Goal: Task Accomplishment & Management: Manage account settings

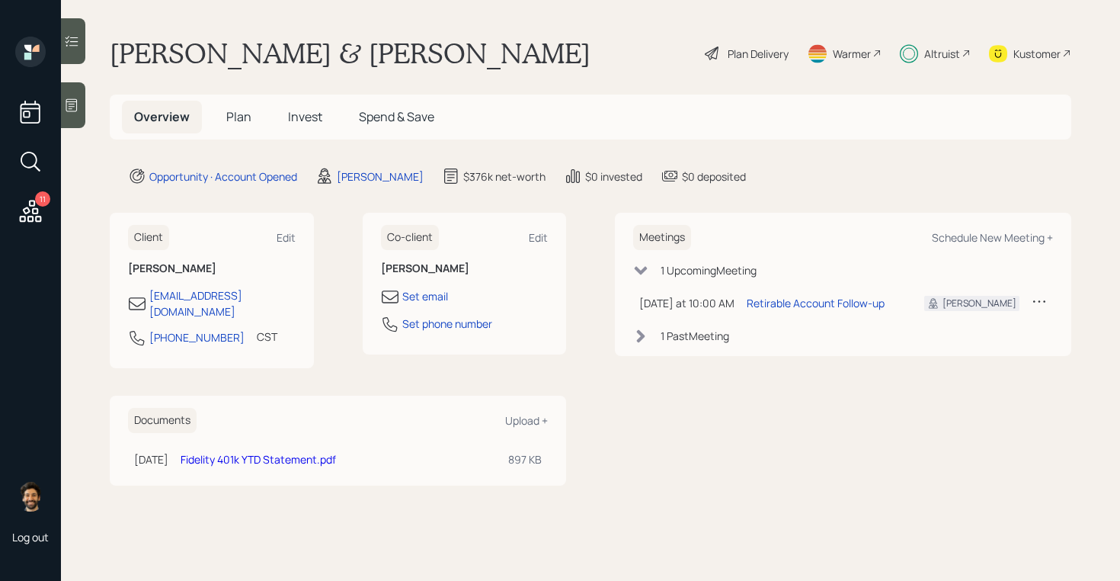
click at [297, 117] on span "Invest" at bounding box center [305, 116] width 34 height 17
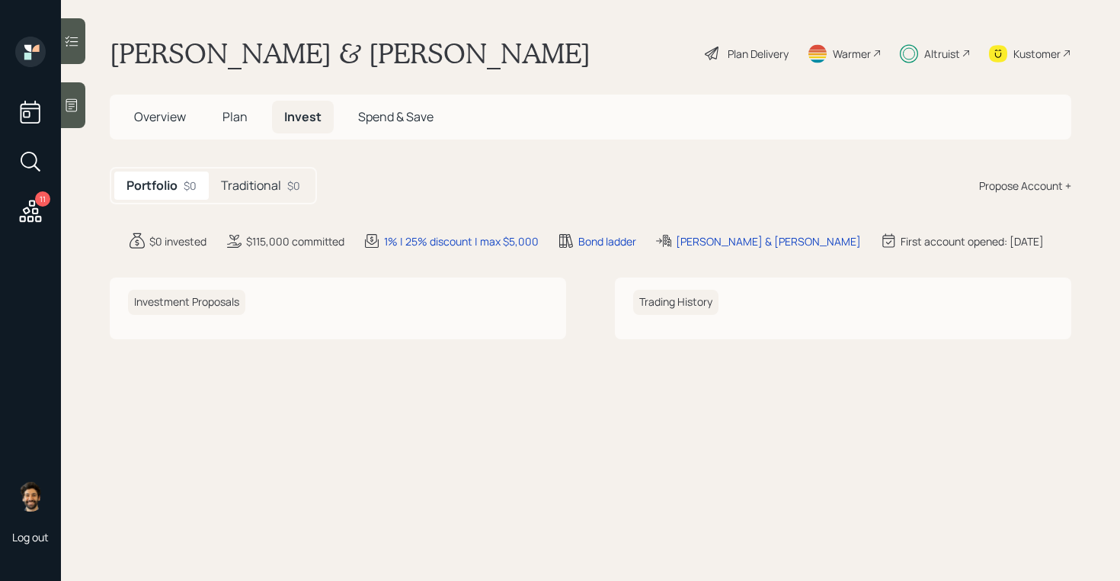
click at [781, 43] on div "Plan Delivery" at bounding box center [746, 54] width 87 height 34
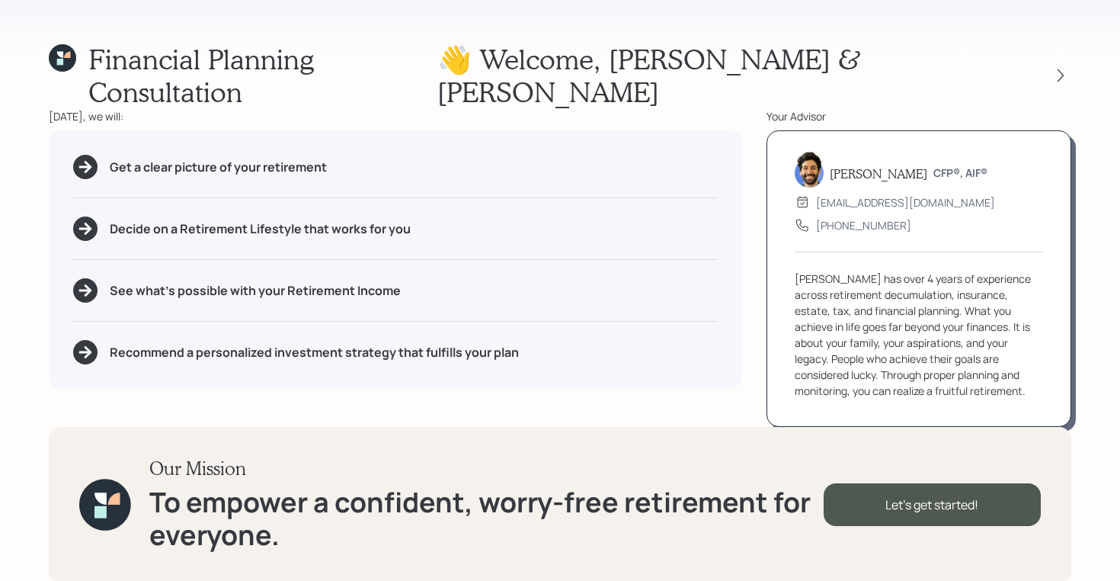
click at [1072, 64] on div "Financial Planning Consultation 👋 Welcome , Timothy & Cindy Today, we will: Get…" at bounding box center [560, 290] width 1120 height 581
click at [1068, 65] on div at bounding box center [1060, 75] width 21 height 21
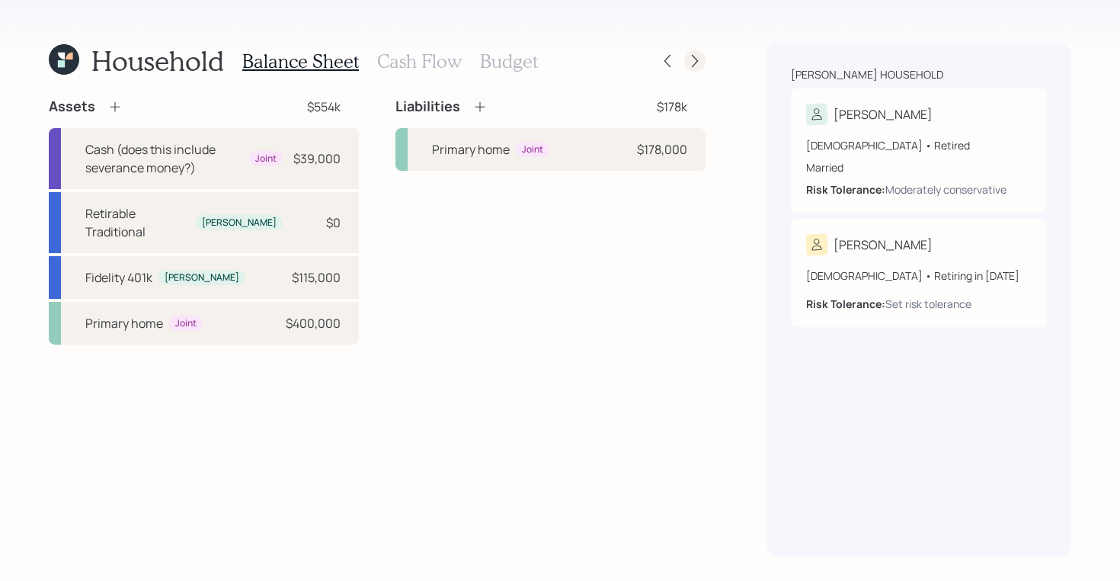
click at [691, 68] on icon at bounding box center [694, 60] width 15 height 15
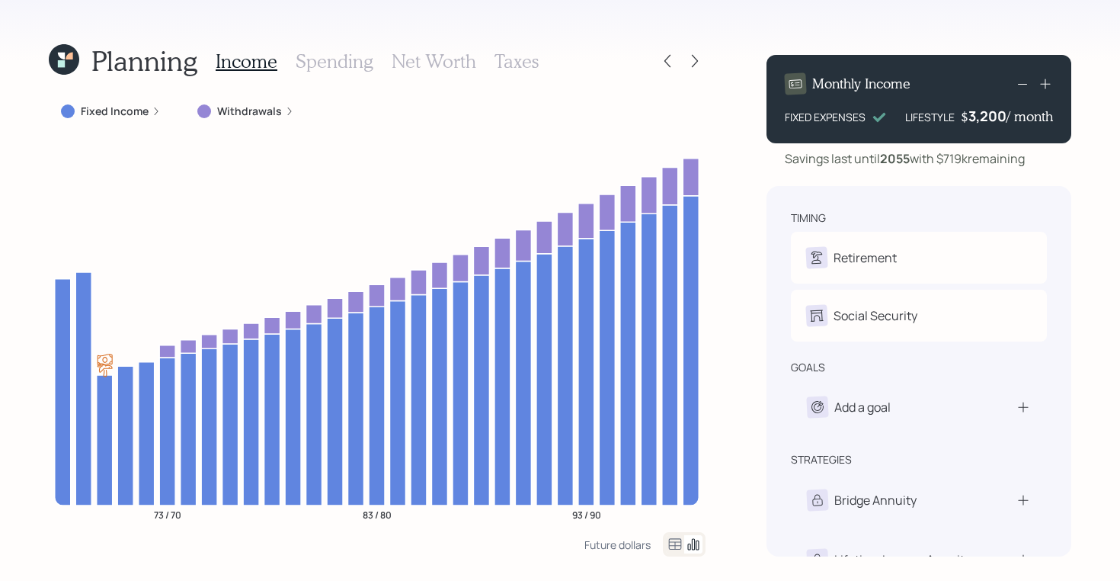
click at [75, 52] on icon at bounding box center [64, 59] width 30 height 30
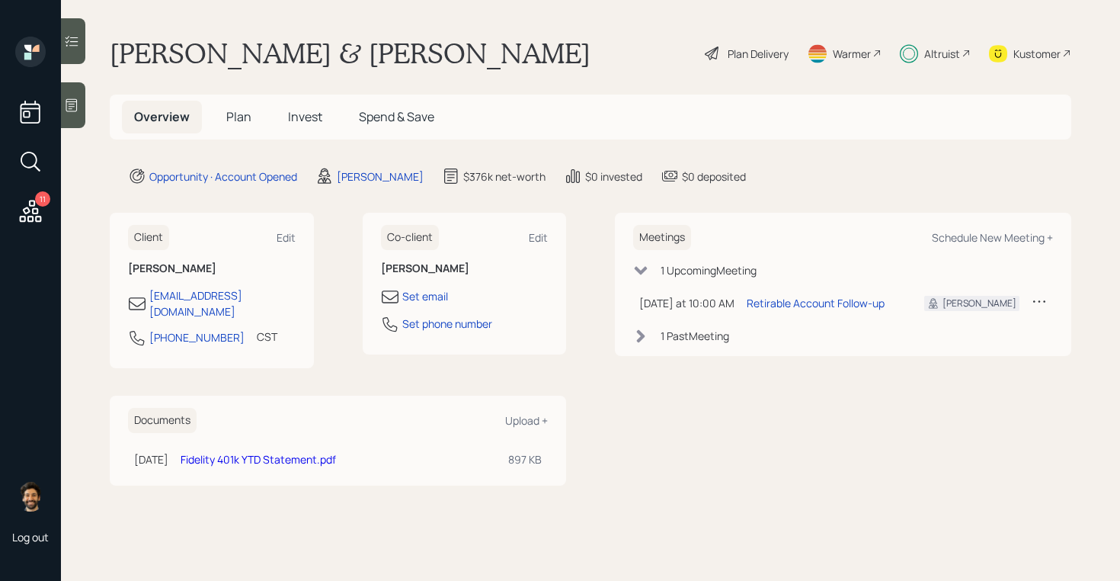
click at [308, 122] on span "Invest" at bounding box center [305, 116] width 34 height 17
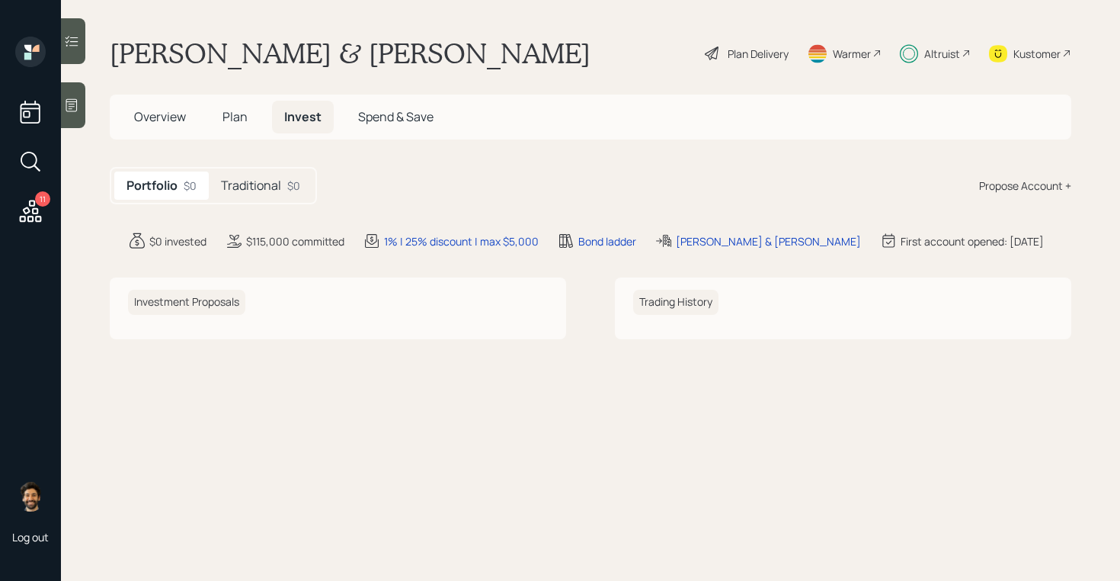
click at [263, 189] on h5 "Traditional" at bounding box center [251, 185] width 60 height 14
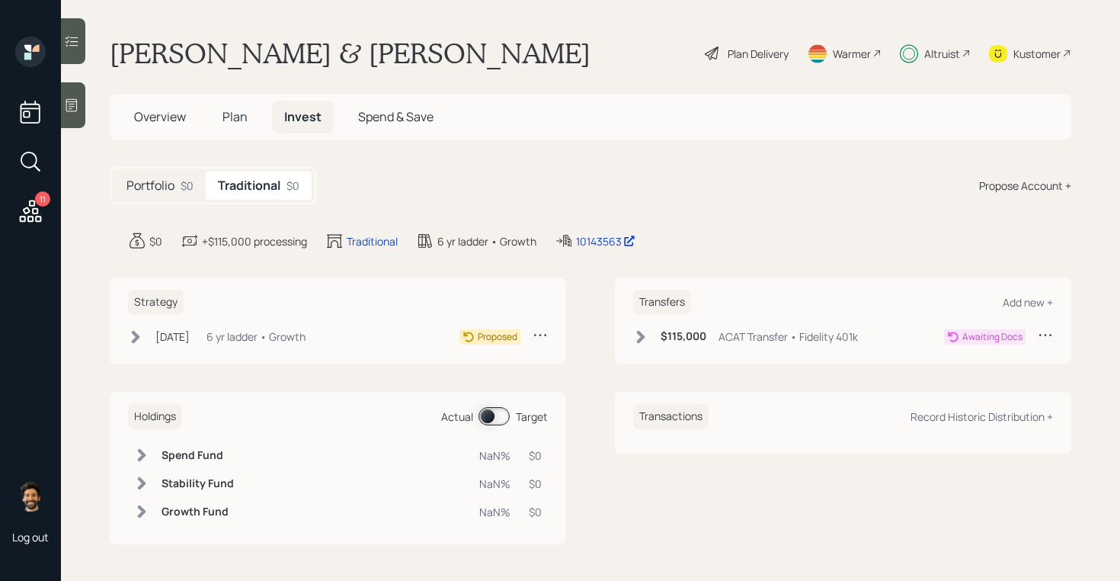
click at [280, 334] on div "6 yr ladder • Growth" at bounding box center [255, 336] width 99 height 16
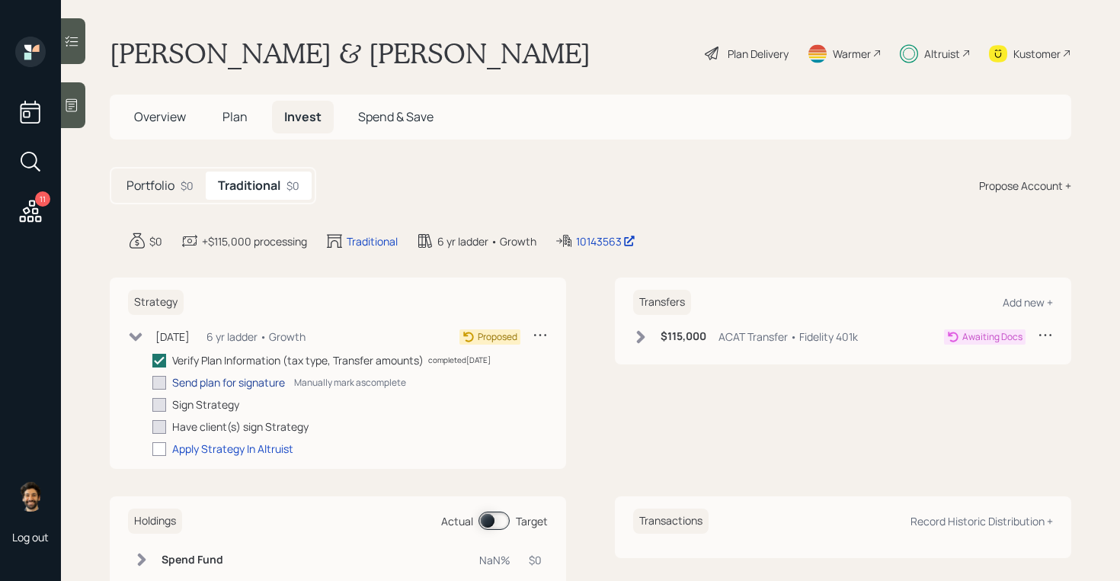
click at [259, 385] on div "Send plan for signature" at bounding box center [228, 382] width 113 height 16
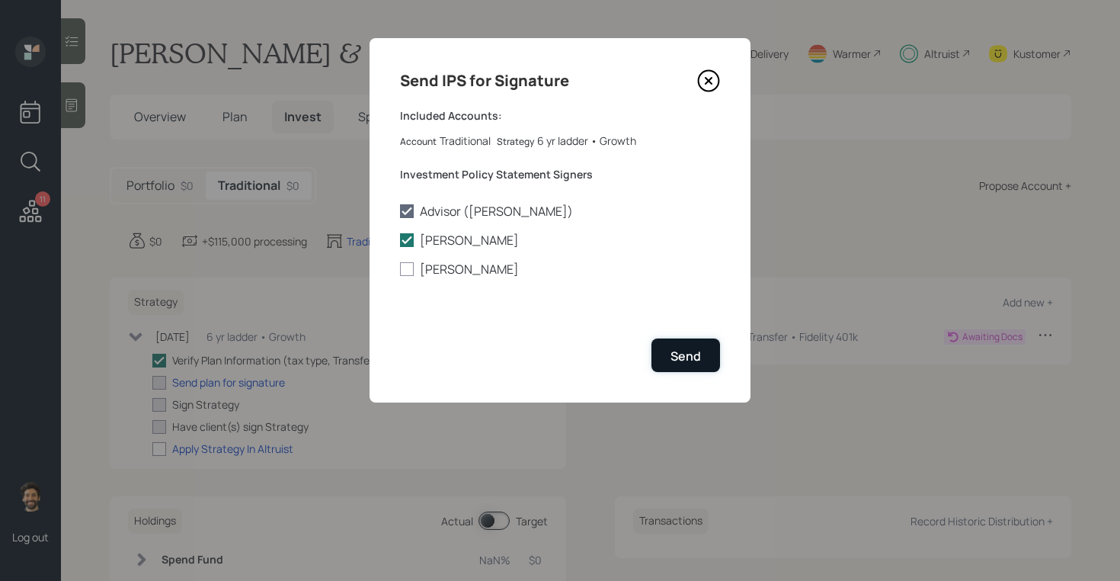
click at [674, 355] on div "Send" at bounding box center [686, 355] width 30 height 17
checkbox input "true"
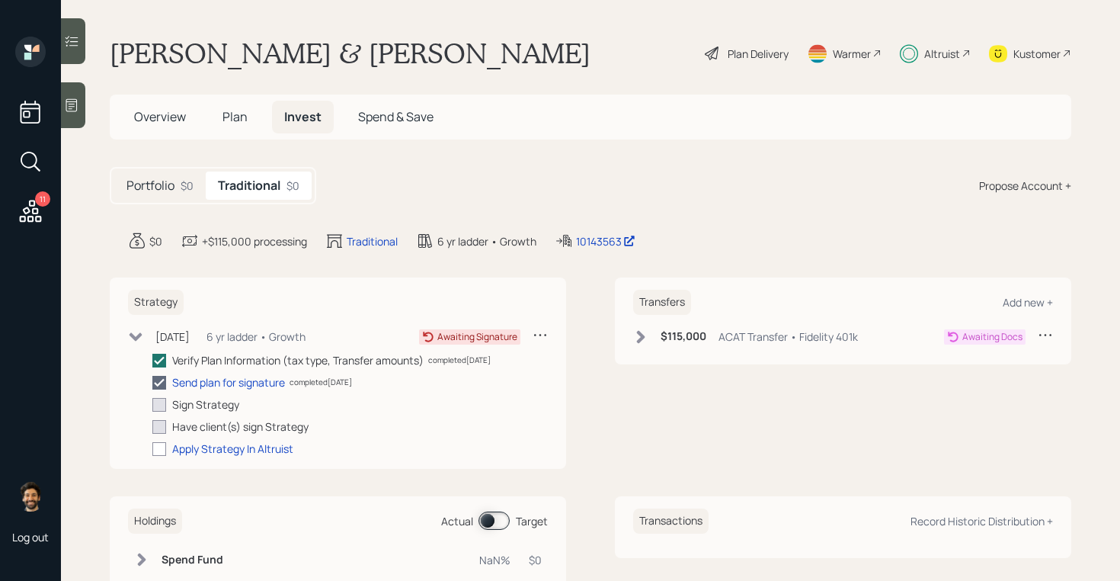
click at [235, 110] on span "Plan" at bounding box center [234, 116] width 25 height 17
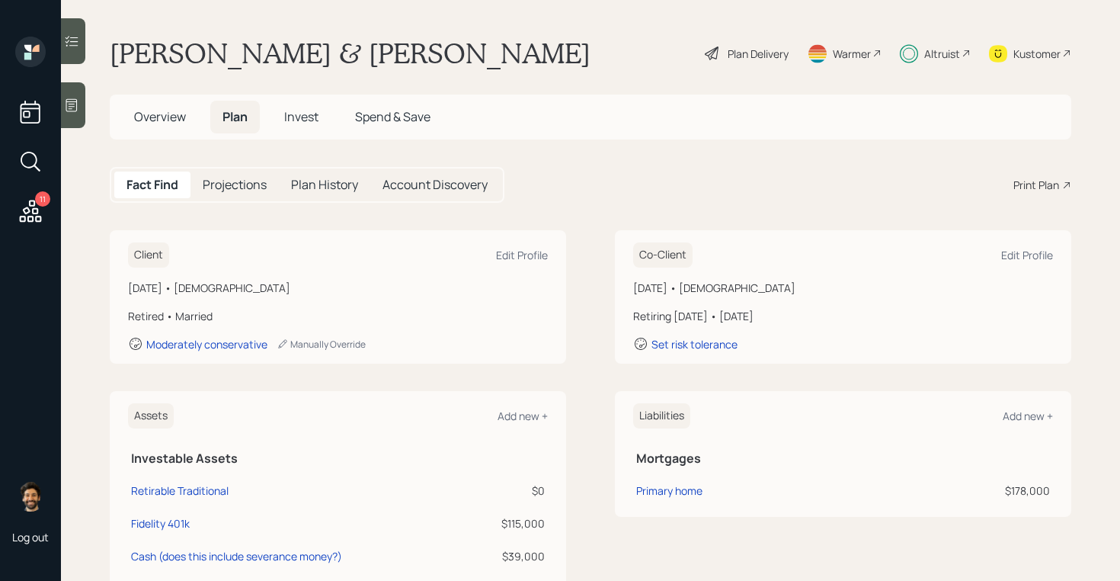
click at [171, 118] on span "Overview" at bounding box center [160, 116] width 52 height 17
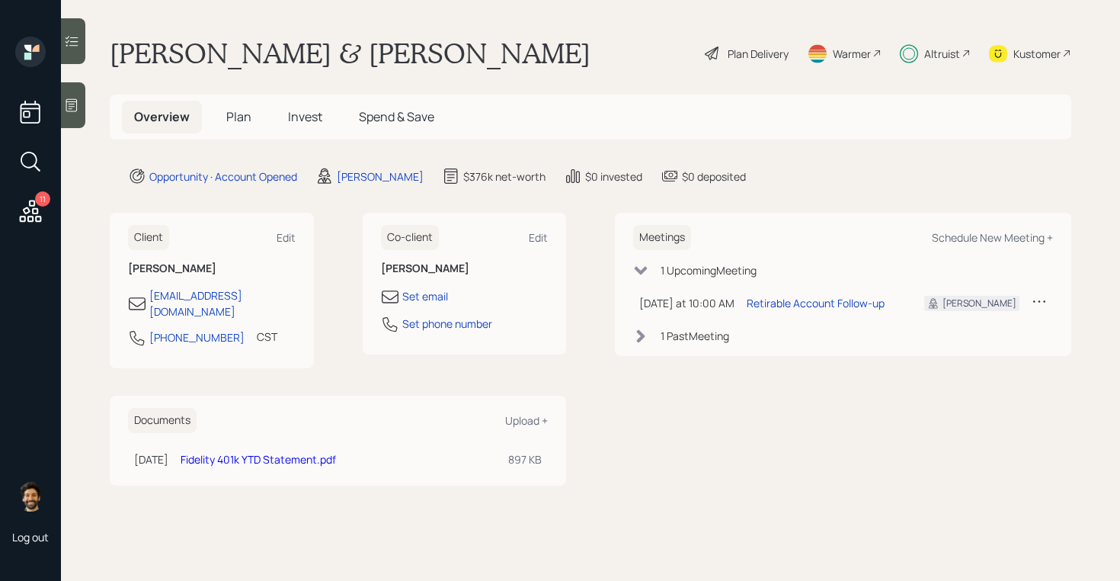
click at [277, 452] on link "Fidelity 401k YTD Statement.pdf" at bounding box center [258, 459] width 155 height 14
drag, startPoint x: 297, startPoint y: 446, endPoint x: 583, endPoint y: 3, distance: 526.9
click at [0, 0] on div "11 Log out Timothy Doggette & Cindy Way Plan Delivery Warmer Altruist Kustomer …" at bounding box center [560, 290] width 1120 height 581
click at [246, 104] on h5 "Plan" at bounding box center [239, 117] width 50 height 33
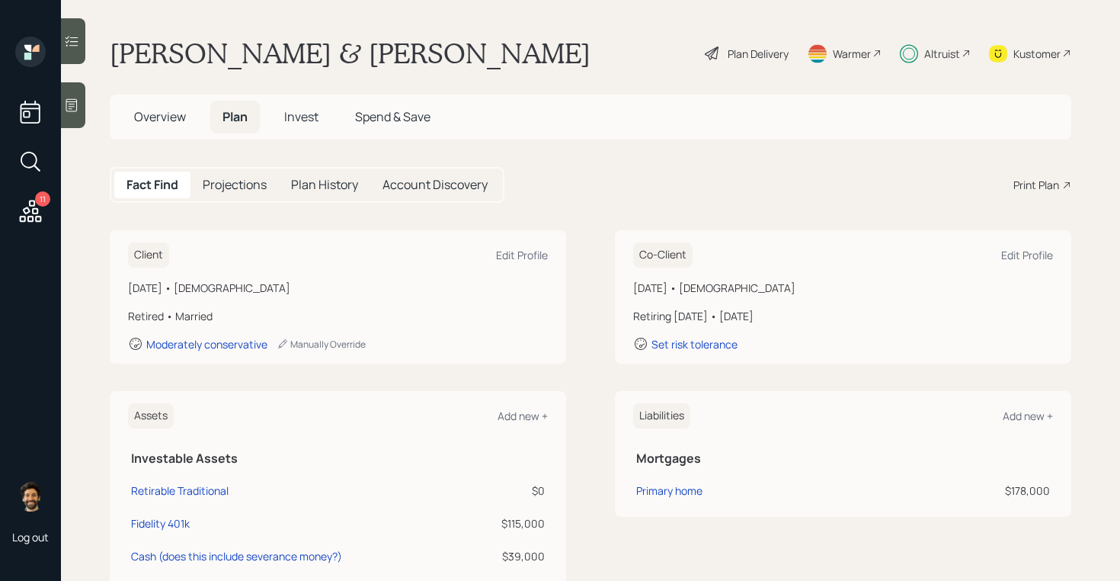
click at [825, 474] on table "Mortgages Primary home $178,000" at bounding box center [843, 472] width 420 height 64
click at [945, 54] on div "Altruist" at bounding box center [942, 54] width 36 height 16
click at [747, 60] on div "Plan Delivery" at bounding box center [758, 54] width 61 height 16
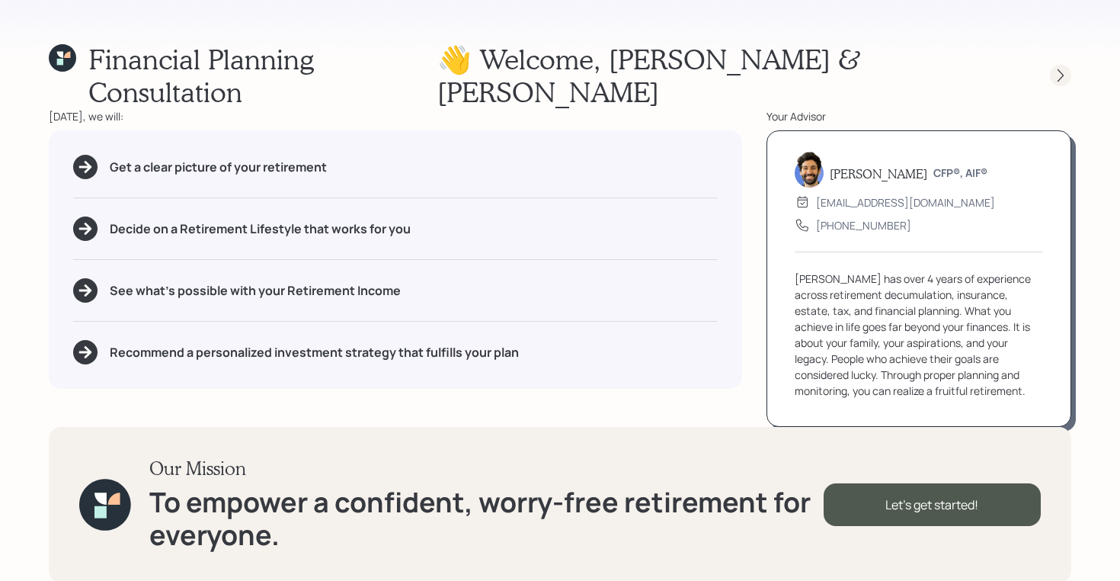
click at [1064, 68] on icon at bounding box center [1060, 75] width 15 height 15
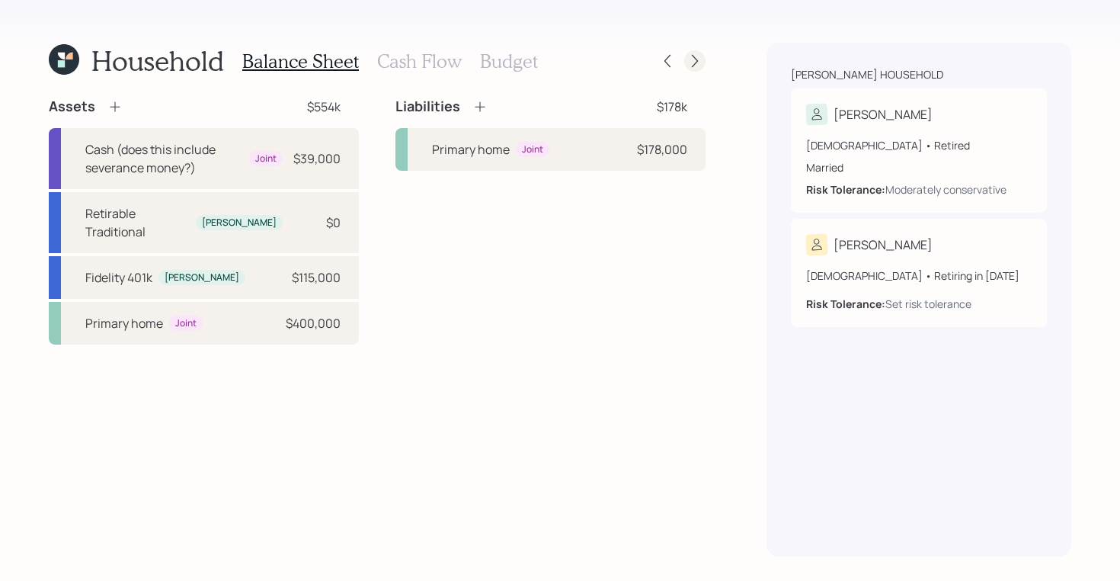
click at [693, 58] on icon at bounding box center [694, 60] width 15 height 15
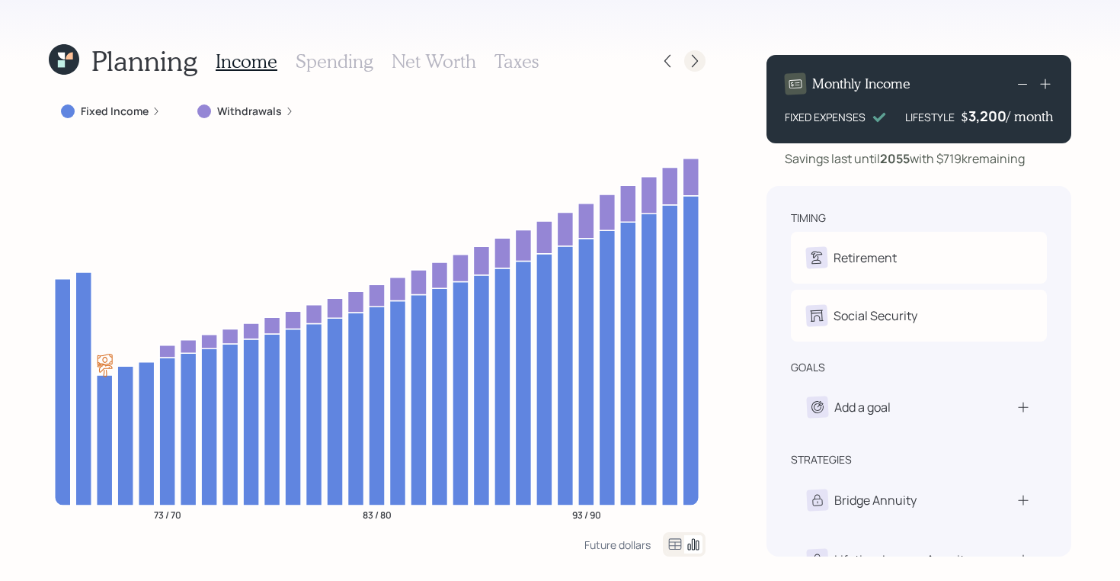
click at [699, 61] on icon at bounding box center [694, 60] width 15 height 15
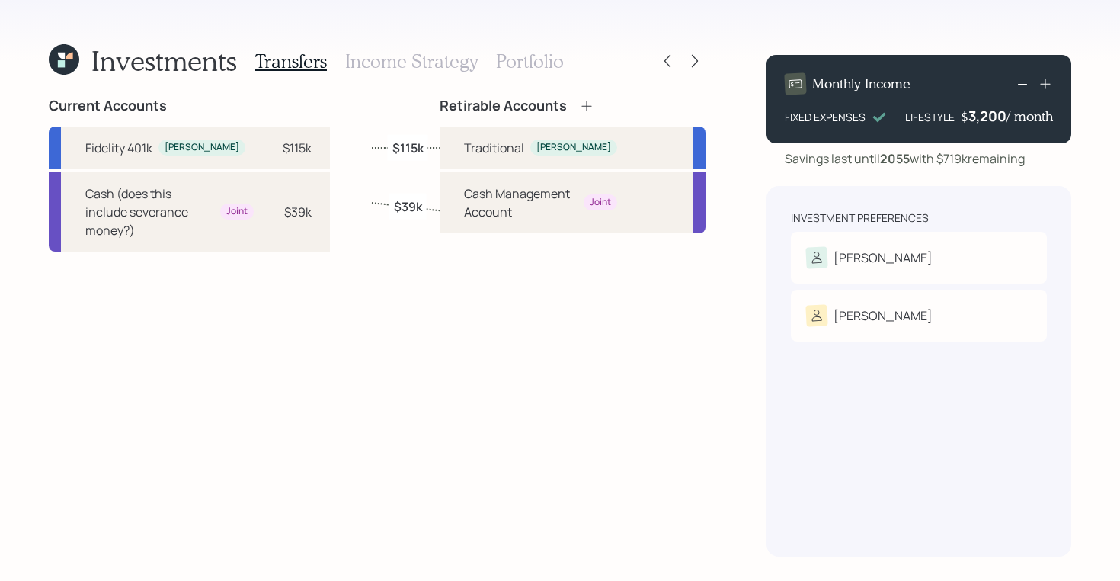
click at [442, 61] on h3 "Income Strategy" at bounding box center [411, 61] width 133 height 22
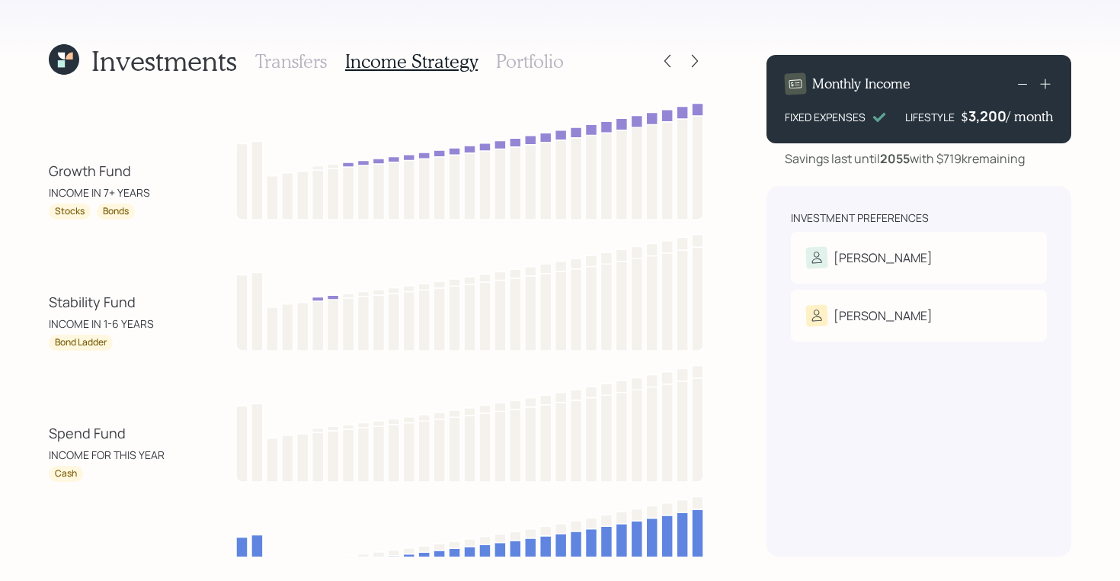
click at [515, 62] on h3 "Portfolio" at bounding box center [530, 61] width 68 height 22
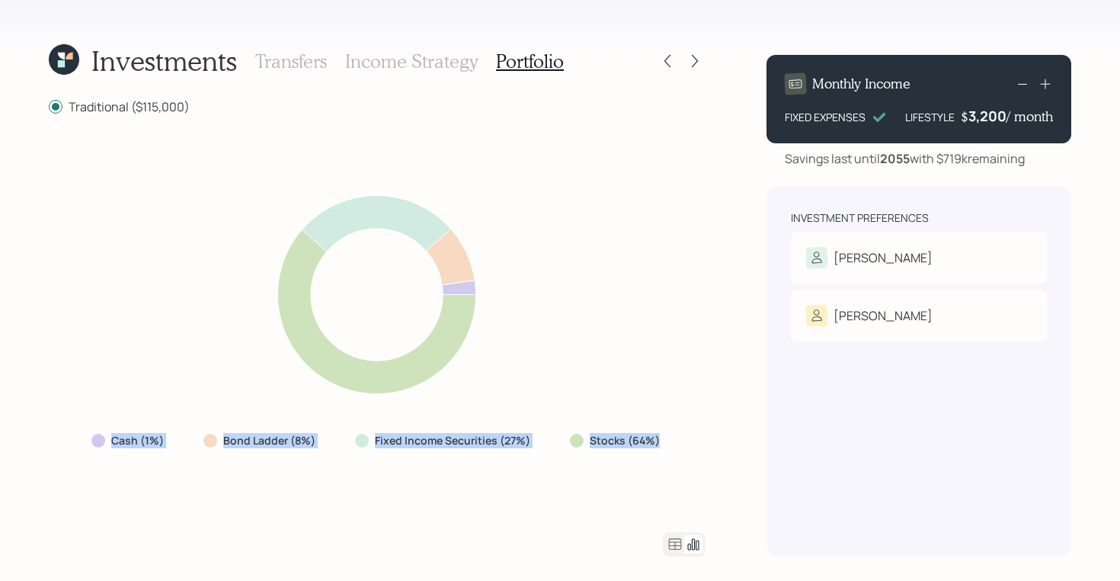
drag, startPoint x: 656, startPoint y: 442, endPoint x: 98, endPoint y: 440, distance: 557.7
click at [98, 440] on div "Cash (1%) Bond Ladder (8%) Fixed Income Securities (27%) Stocks (64%)" at bounding box center [377, 440] width 596 height 27
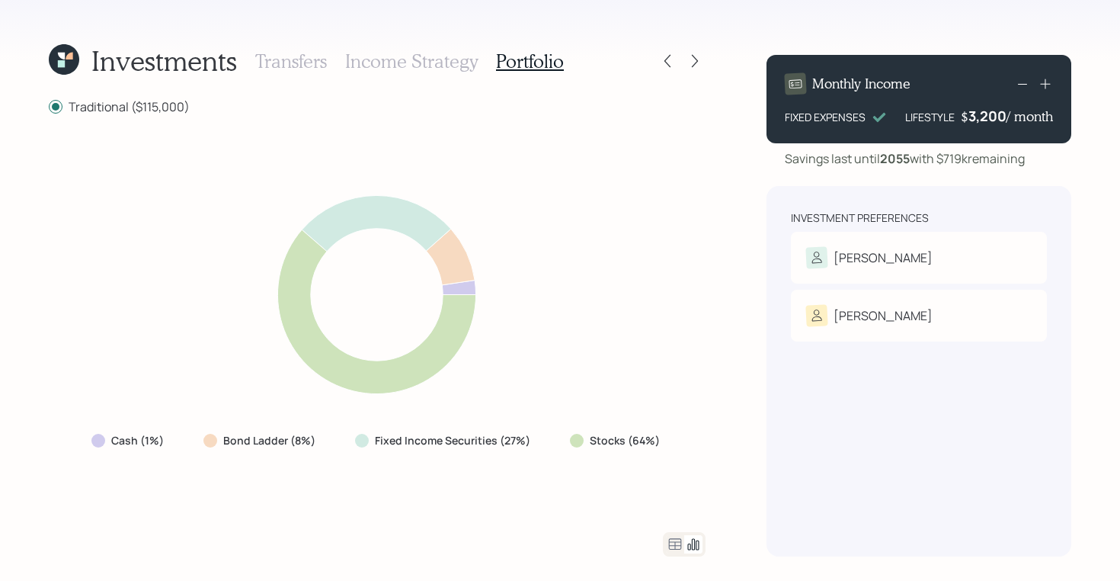
click at [68, 62] on icon at bounding box center [64, 59] width 30 height 30
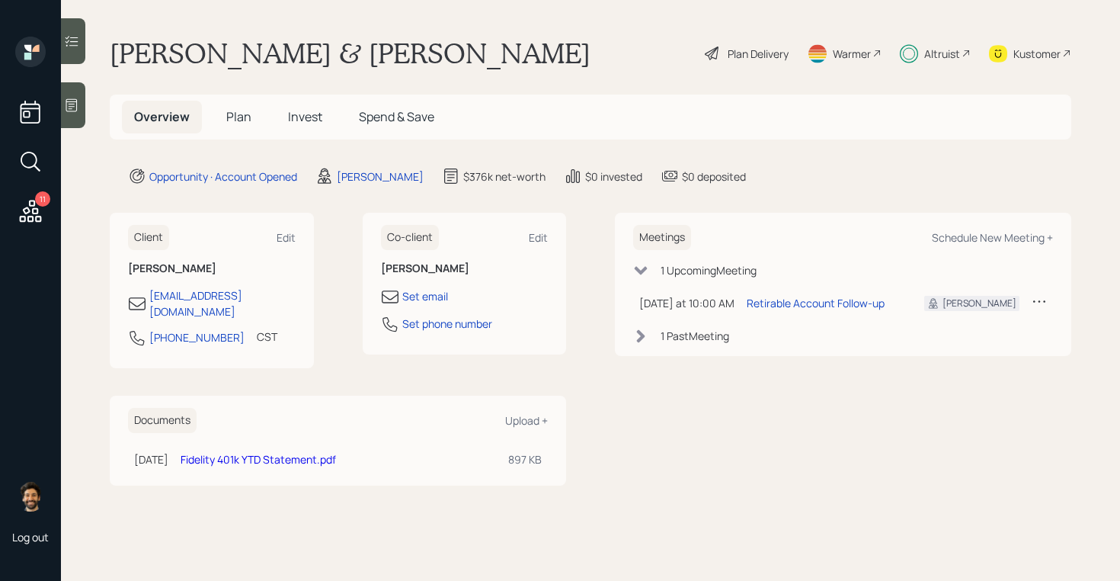
click at [306, 120] on span "Invest" at bounding box center [305, 116] width 34 height 17
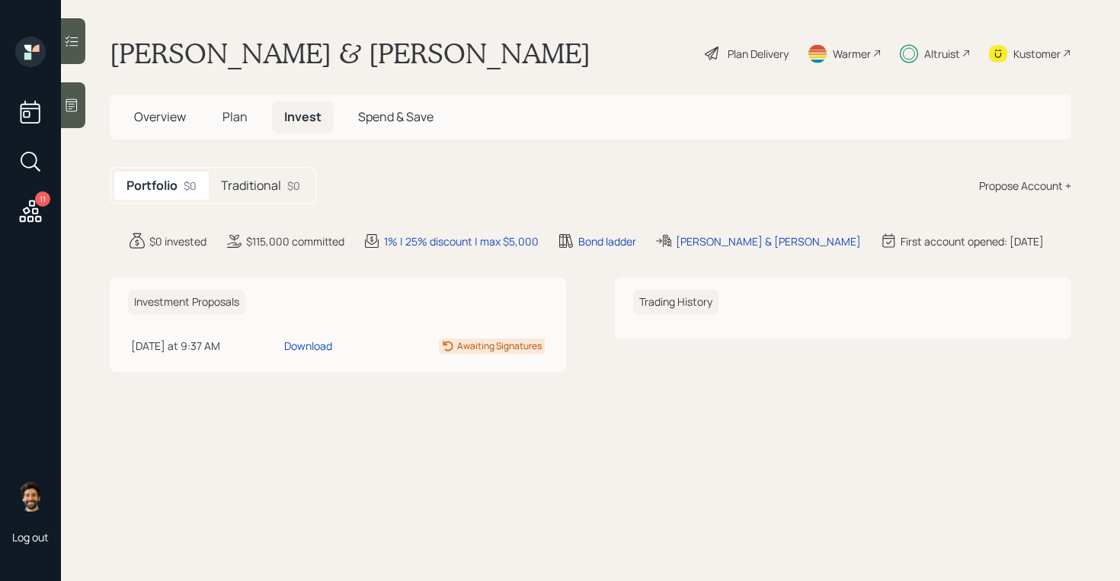
click at [286, 197] on div "Traditional $0" at bounding box center [261, 185] width 104 height 28
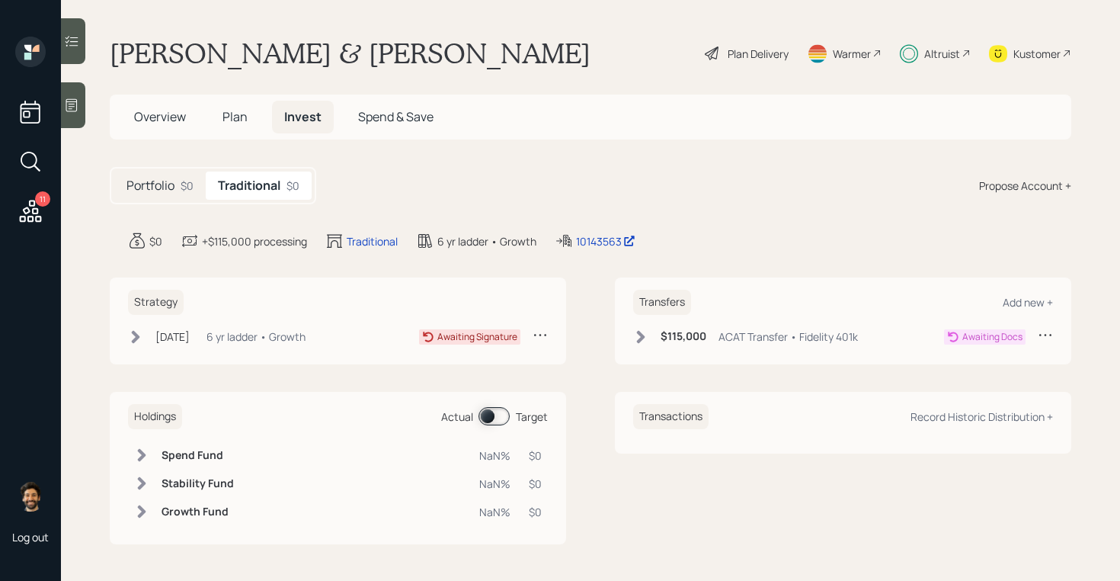
click at [655, 334] on div "$115,000 ACAT Transfer • Fidelity 401k" at bounding box center [745, 336] width 225 height 19
click at [166, 336] on div "[DATE]" at bounding box center [172, 336] width 34 height 16
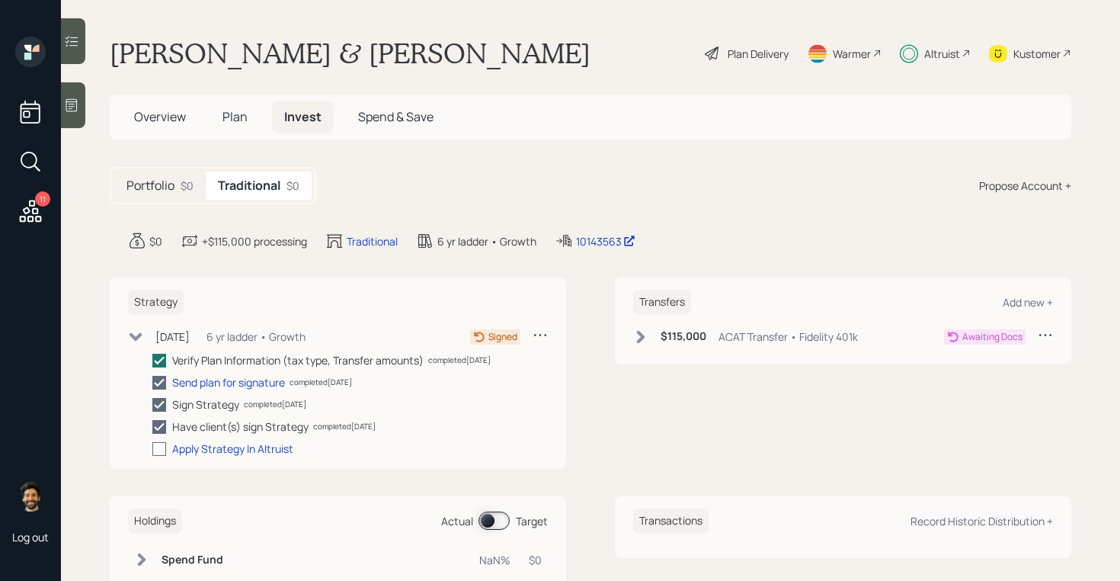
click at [156, 442] on div at bounding box center [159, 449] width 14 height 14
click at [152, 448] on input "checkbox" at bounding box center [152, 448] width 1 height 1
checkbox input "true"
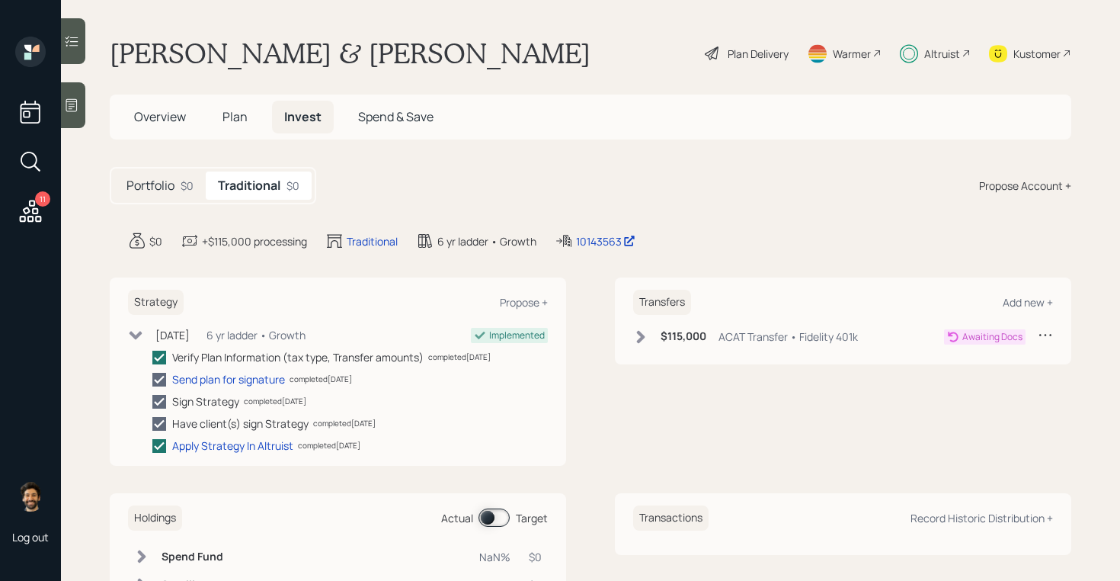
click at [640, 332] on icon at bounding box center [641, 336] width 8 height 13
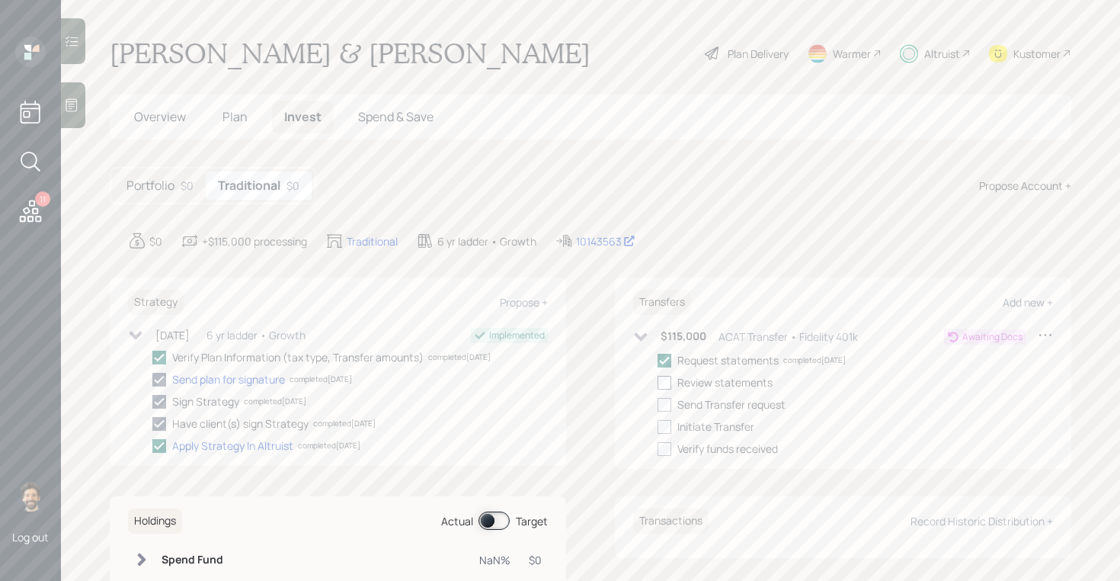
click at [665, 384] on div at bounding box center [665, 383] width 14 height 14
click at [658, 382] on input "checkbox" at bounding box center [657, 382] width 1 height 1
checkbox input "true"
click at [665, 411] on div at bounding box center [665, 405] width 14 height 14
click at [658, 405] on input "checkbox" at bounding box center [657, 404] width 1 height 1
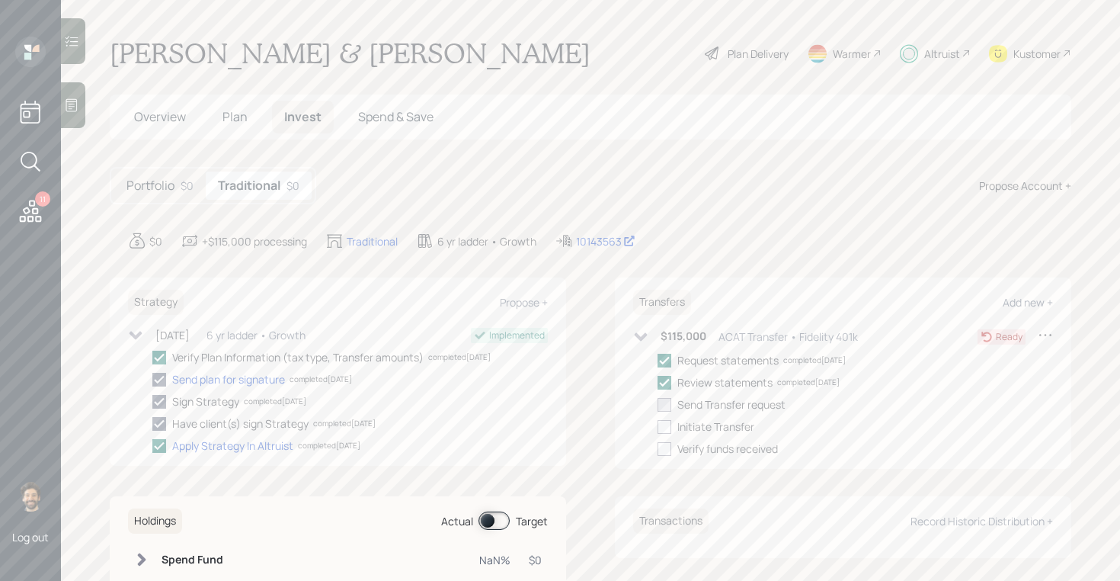
checkbox input "true"
click at [661, 422] on div at bounding box center [665, 427] width 14 height 14
click at [658, 426] on input "checkbox" at bounding box center [657, 426] width 1 height 1
checkbox input "true"
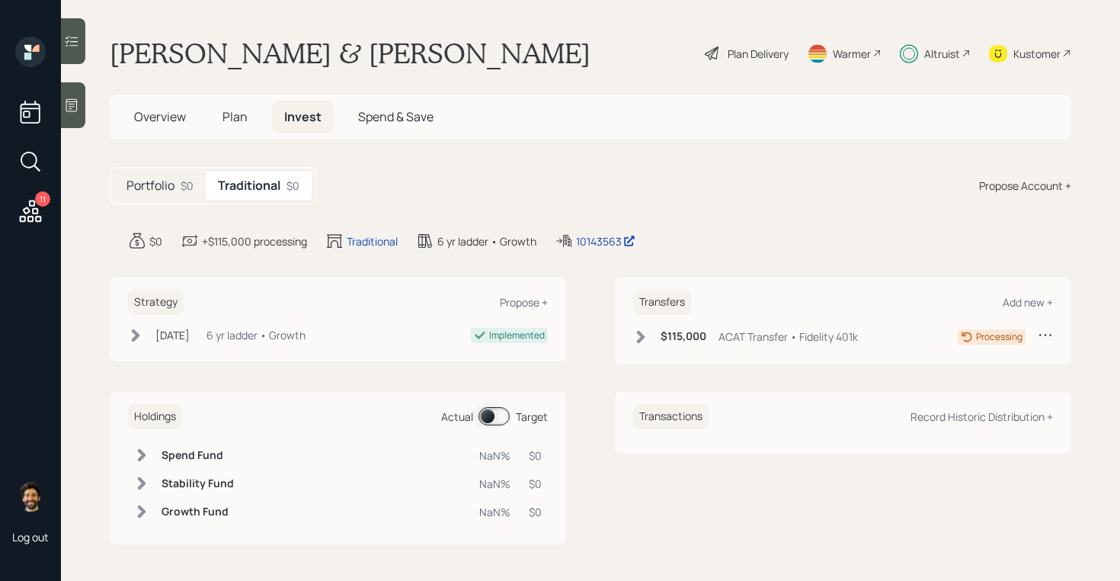
click at [233, 112] on span "Plan" at bounding box center [234, 116] width 25 height 17
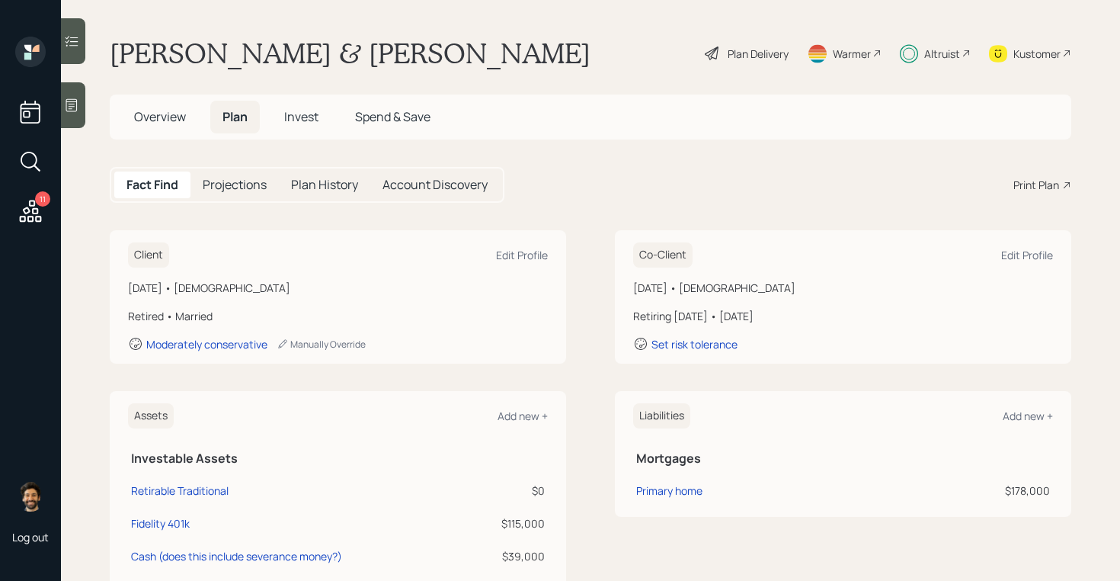
click at [305, 118] on span "Invest" at bounding box center [301, 116] width 34 height 17
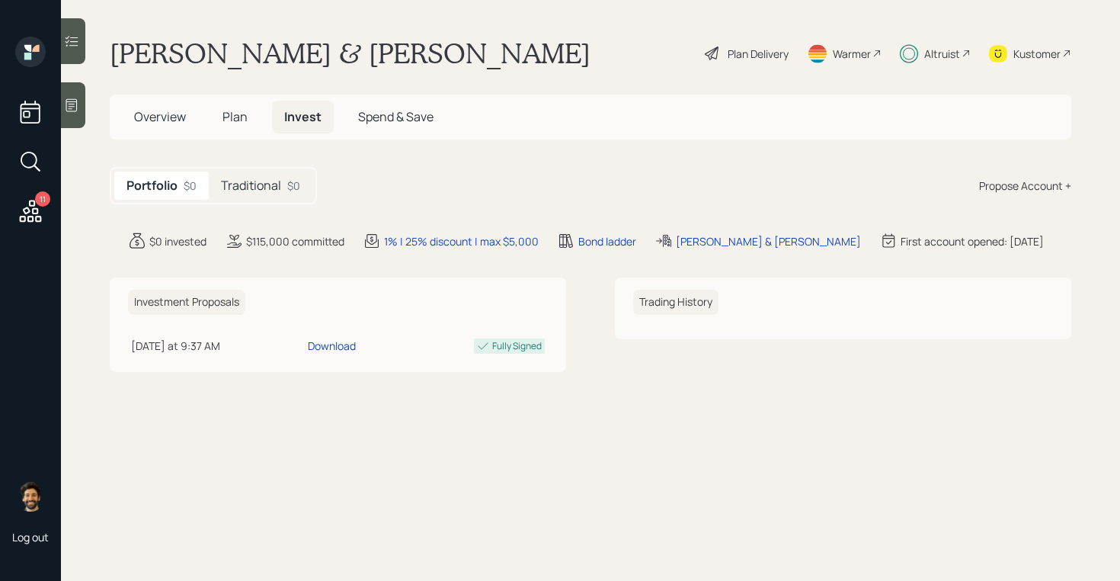
click at [277, 179] on h5 "Traditional" at bounding box center [251, 185] width 60 height 14
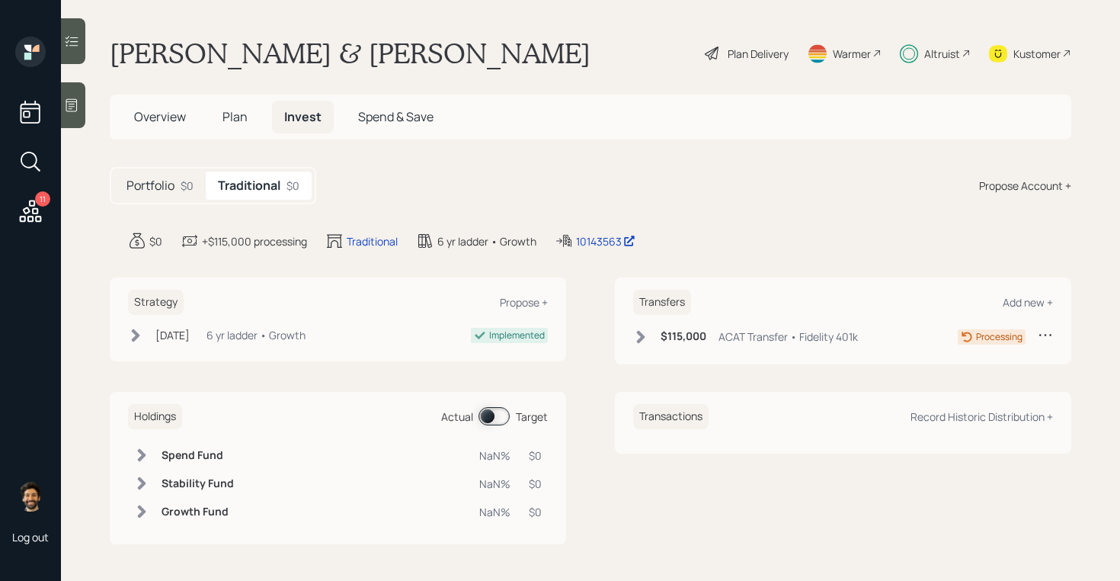
click at [644, 337] on icon at bounding box center [641, 336] width 8 height 13
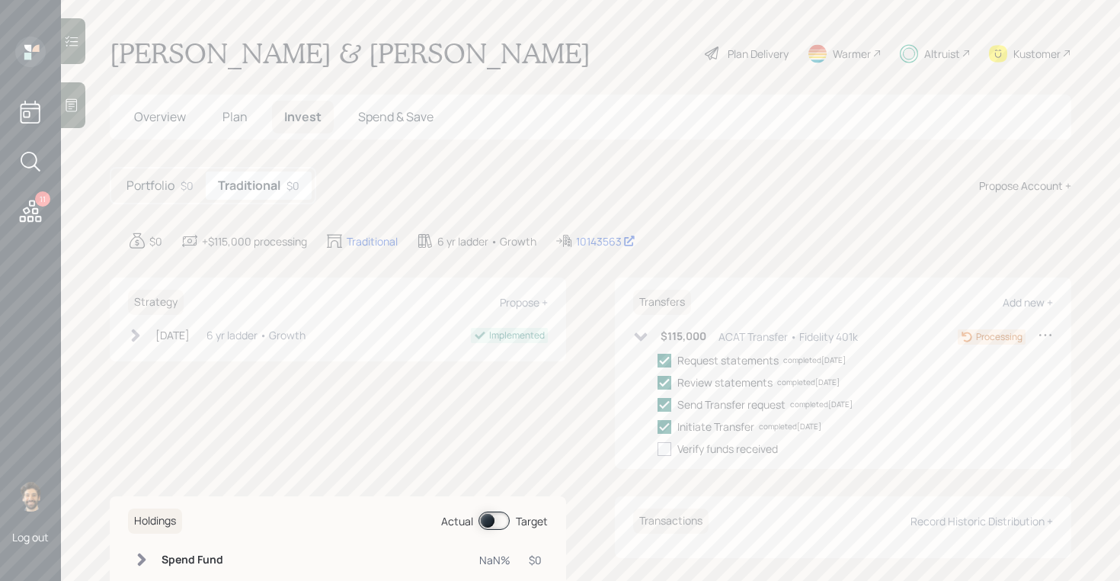
click at [645, 340] on icon at bounding box center [640, 336] width 15 height 15
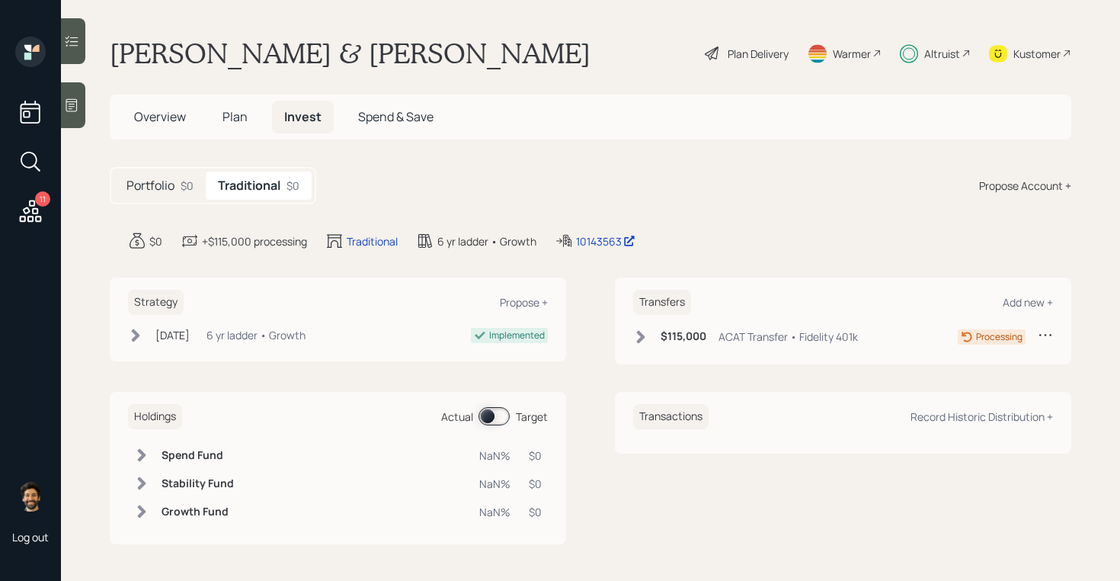
click at [152, 115] on span "Overview" at bounding box center [160, 116] width 52 height 17
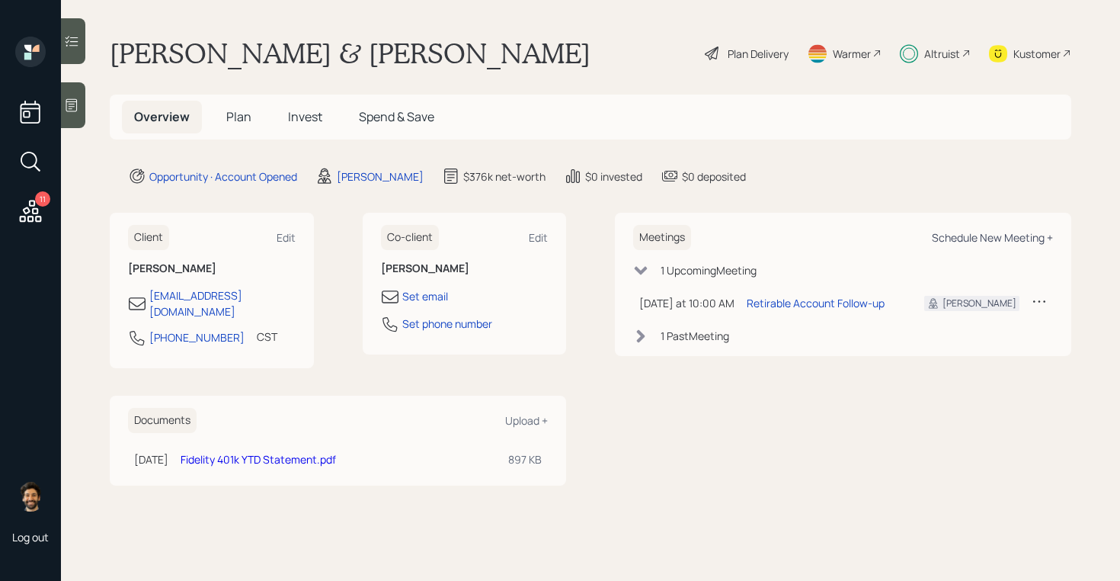
click at [1010, 236] on div "Schedule New Meeting +" at bounding box center [992, 237] width 121 height 14
select select "f14b762f-c7c2-4b89-9227-8fa891345eea"
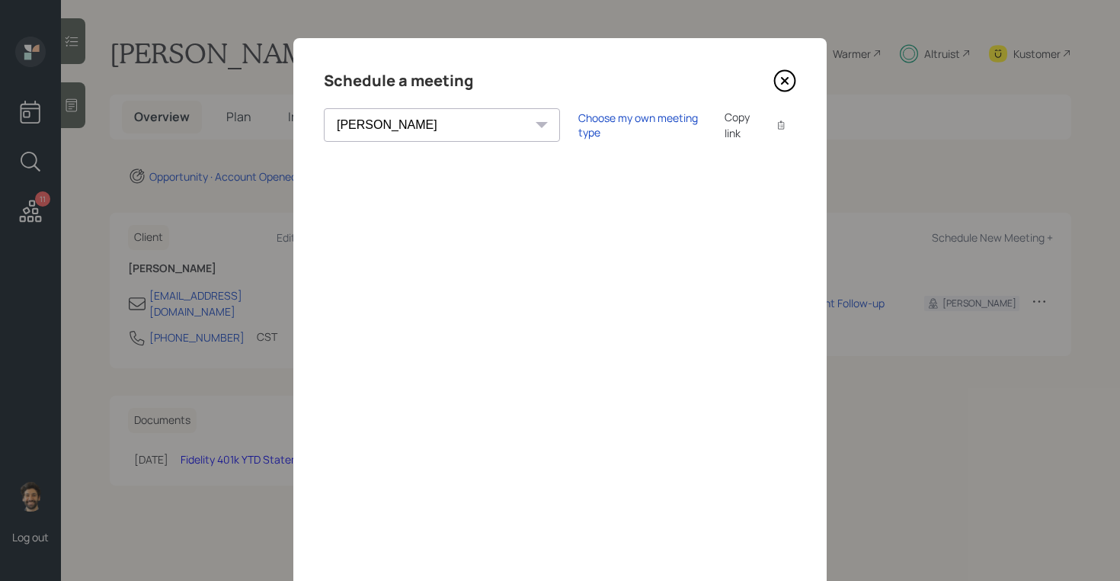
click at [794, 72] on icon at bounding box center [784, 80] width 23 height 23
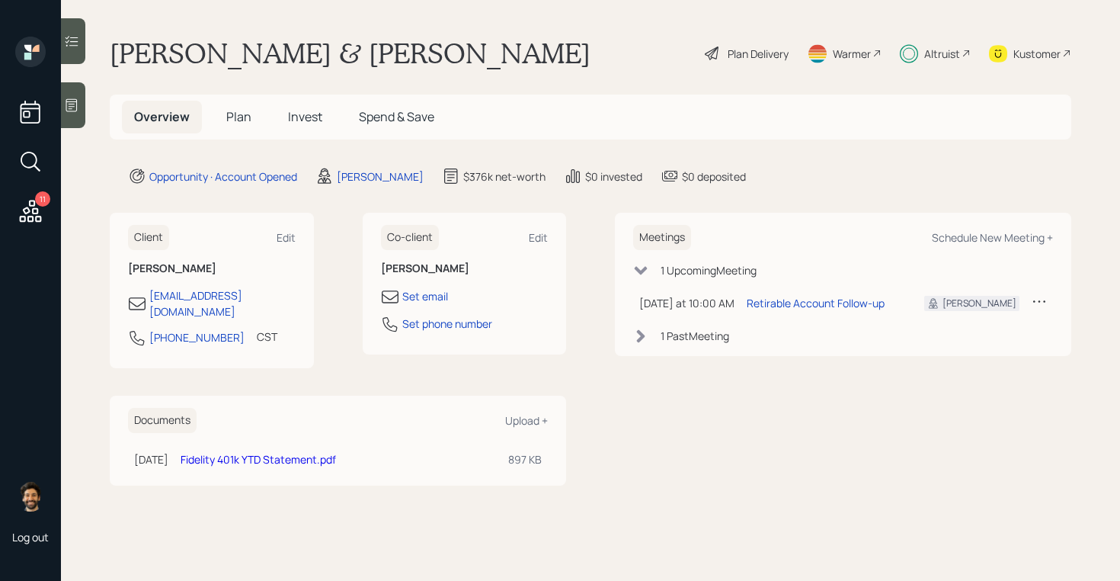
click at [236, 116] on span "Plan" at bounding box center [238, 116] width 25 height 17
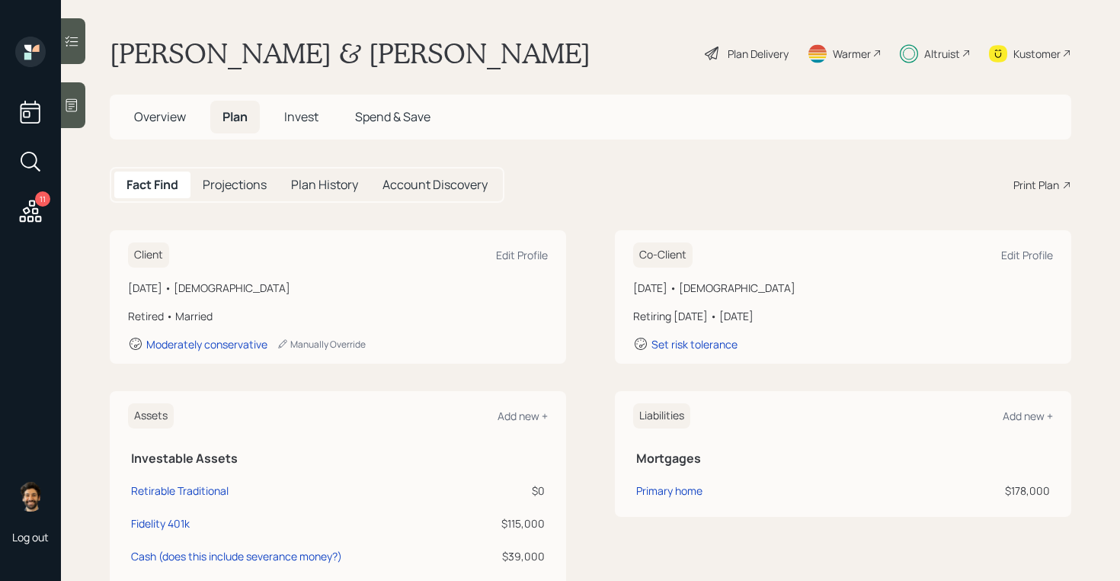
click at [311, 123] on span "Invest" at bounding box center [301, 116] width 34 height 17
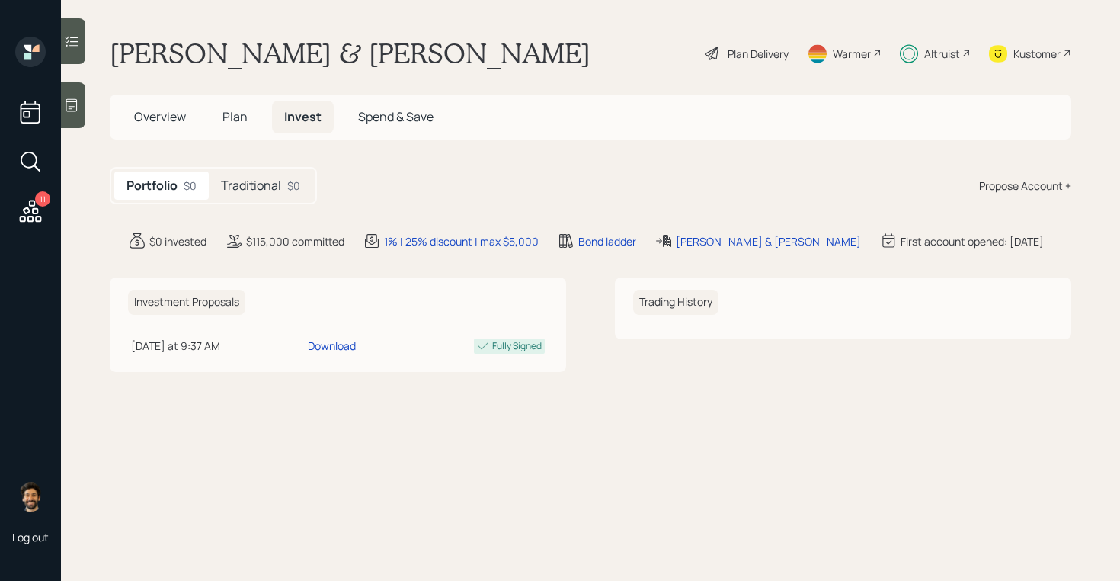
click at [265, 186] on h5 "Traditional" at bounding box center [251, 185] width 60 height 14
